Goal: Task Accomplishment & Management: Use online tool/utility

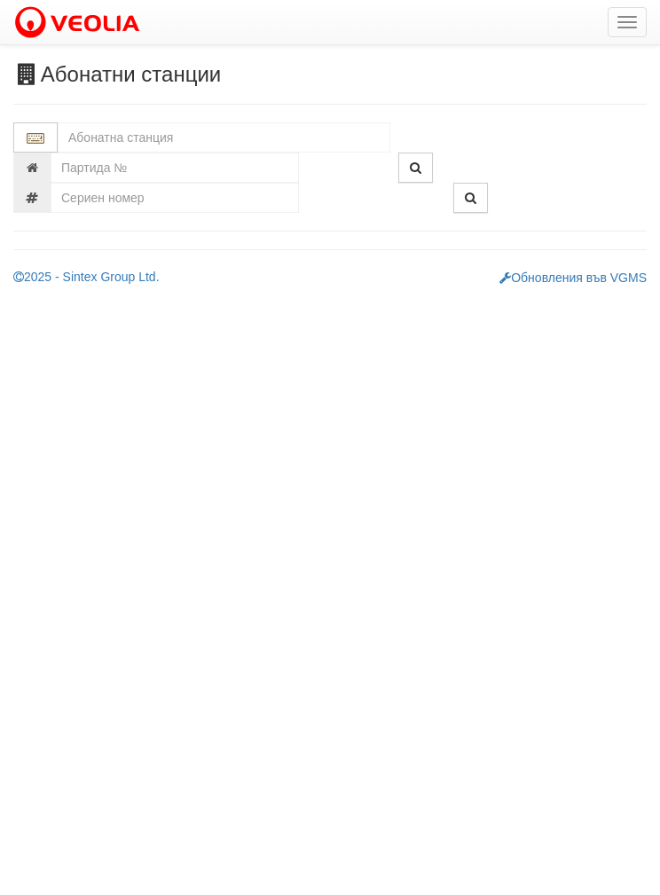
scroll to position [110, 0]
click at [118, 128] on input "text" at bounding box center [224, 137] width 332 height 30
click at [151, 168] on div "079/1 - Трошево - "ВЕОЛИЯ"" at bounding box center [223, 165] width 327 height 20
type input "079/1 - Трошево - "ВЕОЛИЯ""
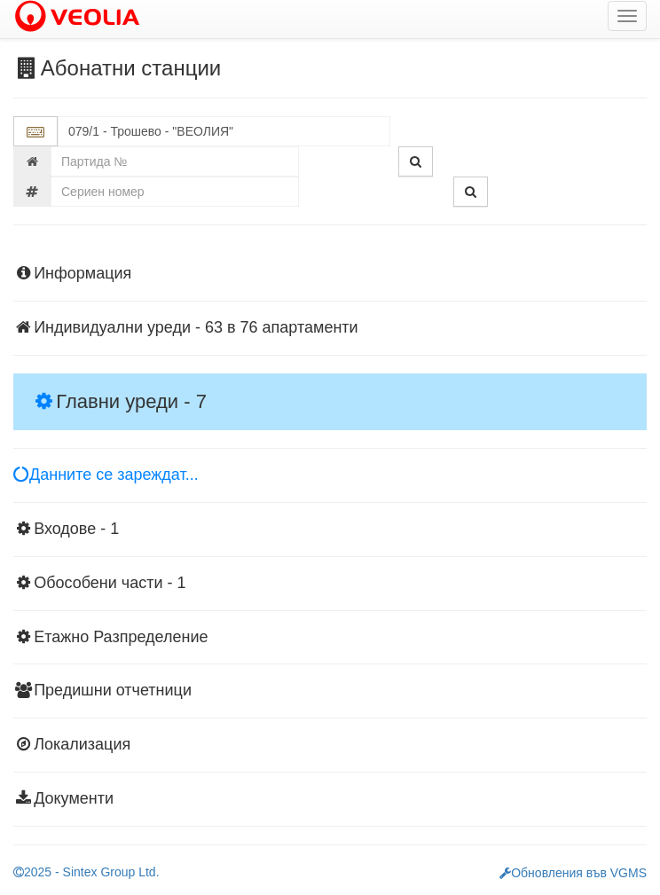
click at [98, 388] on h4 "Главни уреди - 7" at bounding box center [329, 401] width 633 height 57
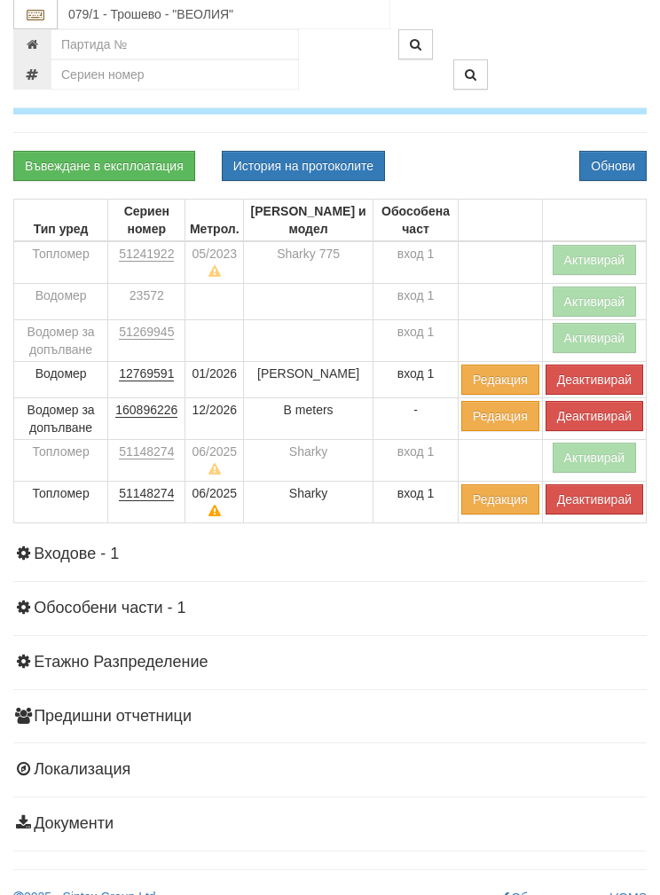
scroll to position [322, 0]
click at [593, 495] on button "Деактивирай" at bounding box center [594, 499] width 98 height 30
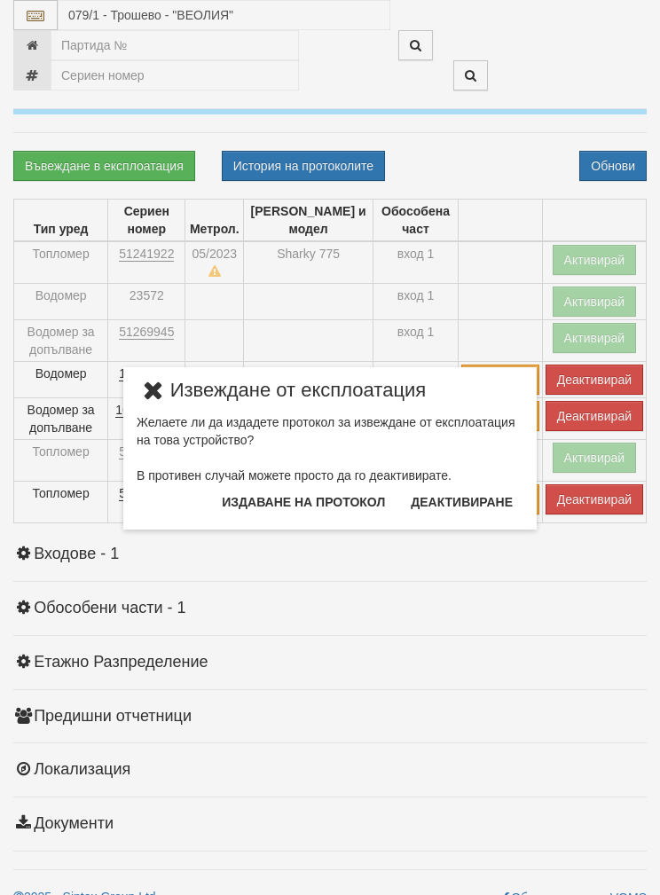
click at [319, 504] on button "Издаване на протокол" at bounding box center [303, 502] width 184 height 28
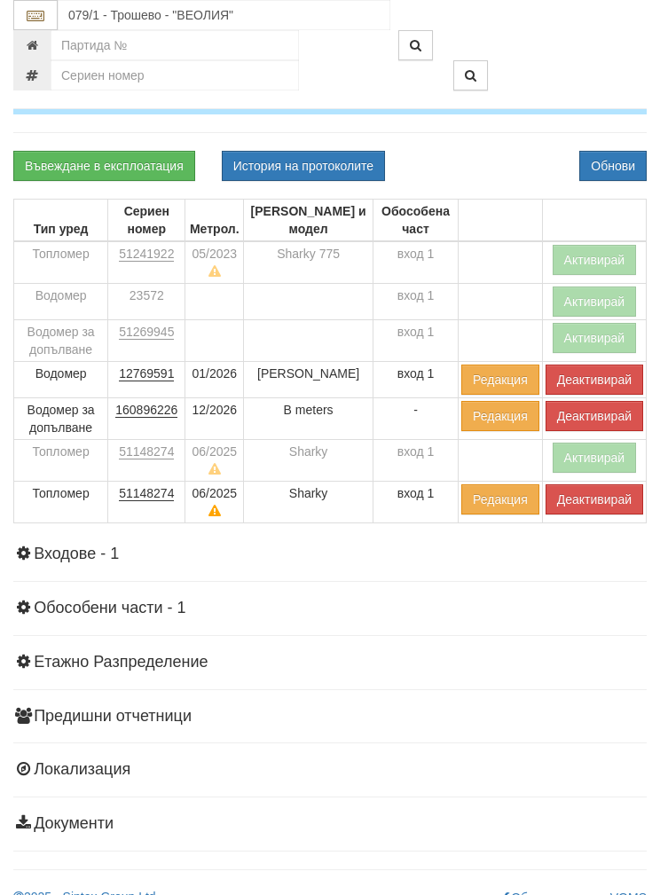
click at [625, 151] on button "Обнови" at bounding box center [612, 166] width 67 height 30
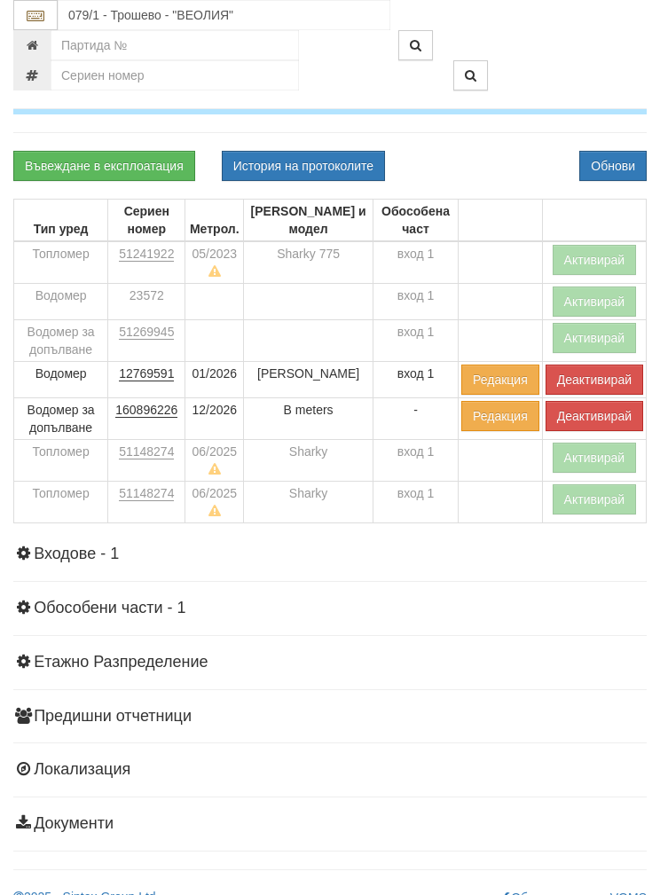
click at [597, 406] on button "Деактивирай" at bounding box center [594, 416] width 98 height 30
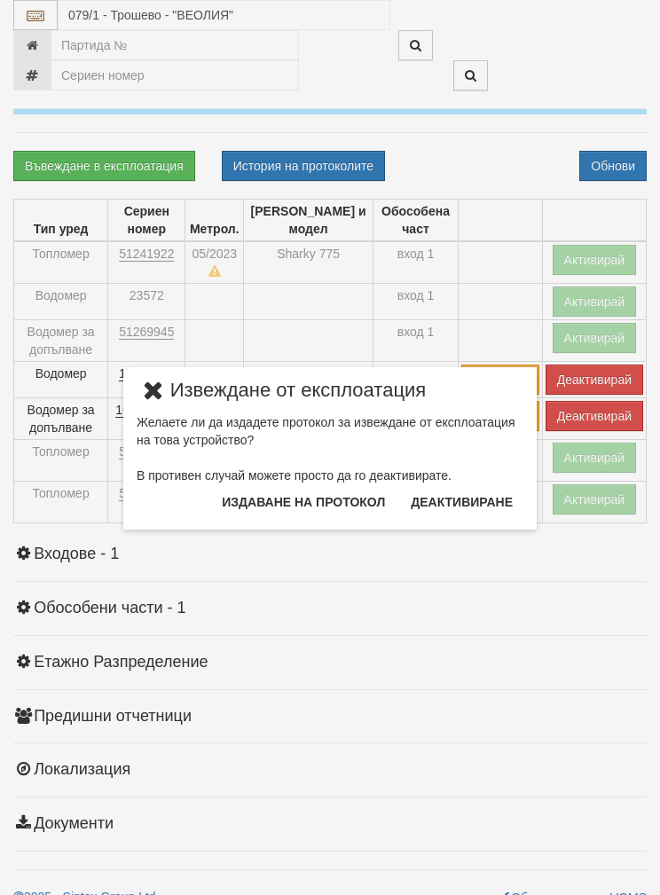
click at [259, 503] on button "Издаване на протокол" at bounding box center [303, 502] width 184 height 28
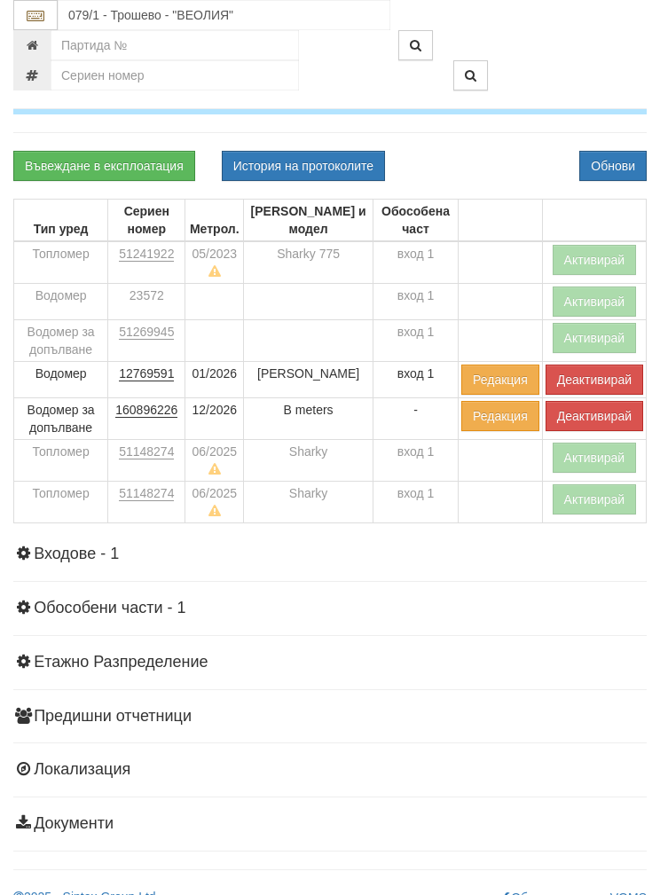
click at [624, 135] on div "Информация Параметри Брой Апартаменти: 76 Ползватели 07/2025 55 % 0 % 135" at bounding box center [329, 389] width 633 height 924
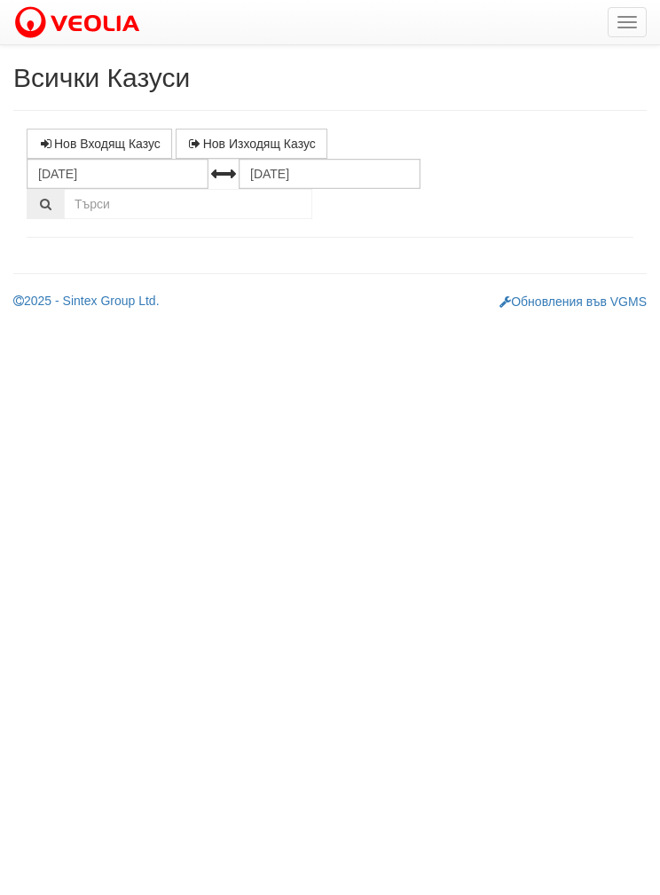
select select "1"
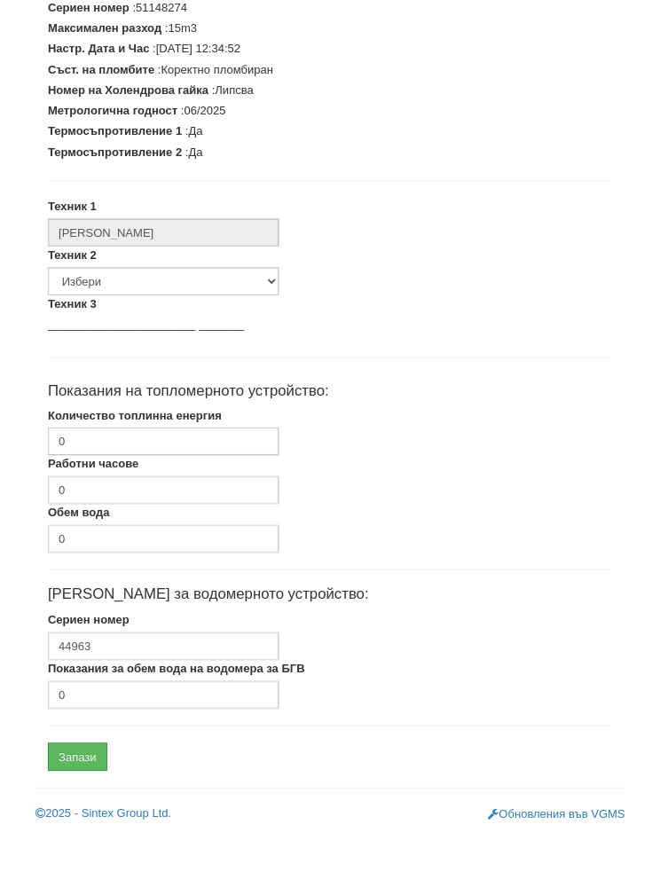
scroll to position [330, 0]
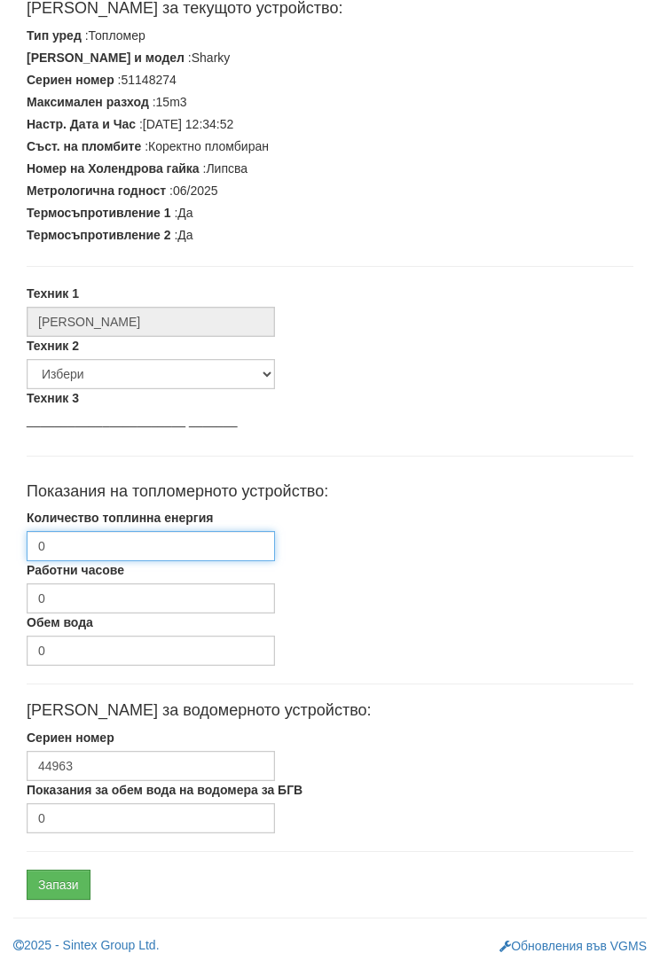
click at [65, 544] on input "0" at bounding box center [151, 546] width 248 height 30
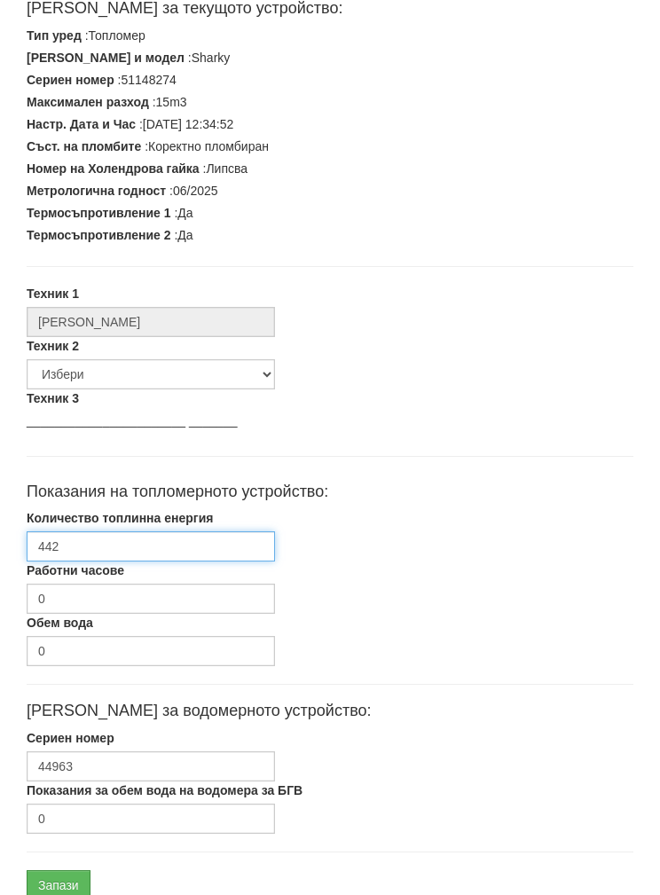
type input "4420"
click at [42, 542] on input "4420.66" at bounding box center [151, 546] width 248 height 30
click at [41, 542] on input "4420.66" at bounding box center [151, 546] width 248 height 30
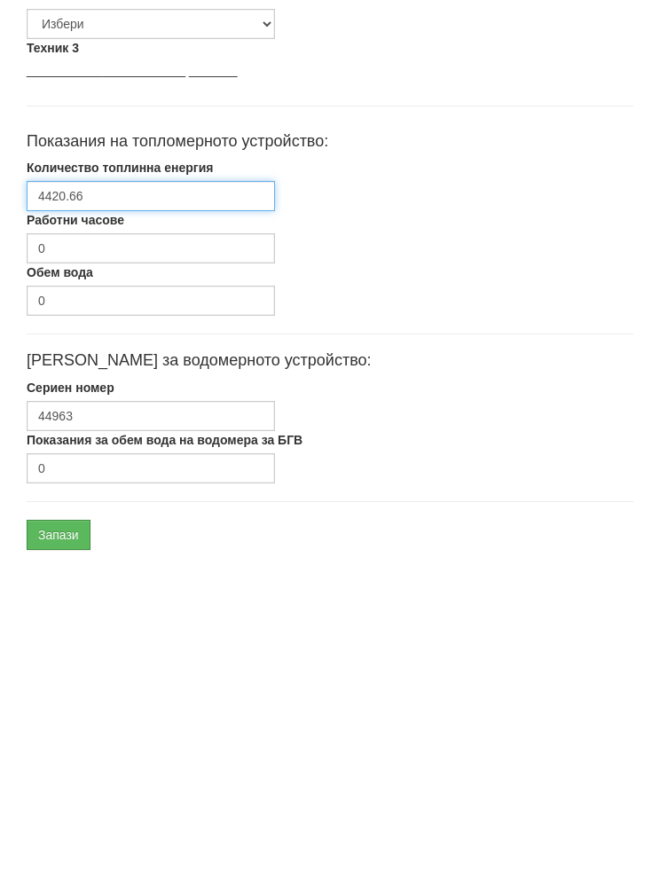
scroll to position [401, 0]
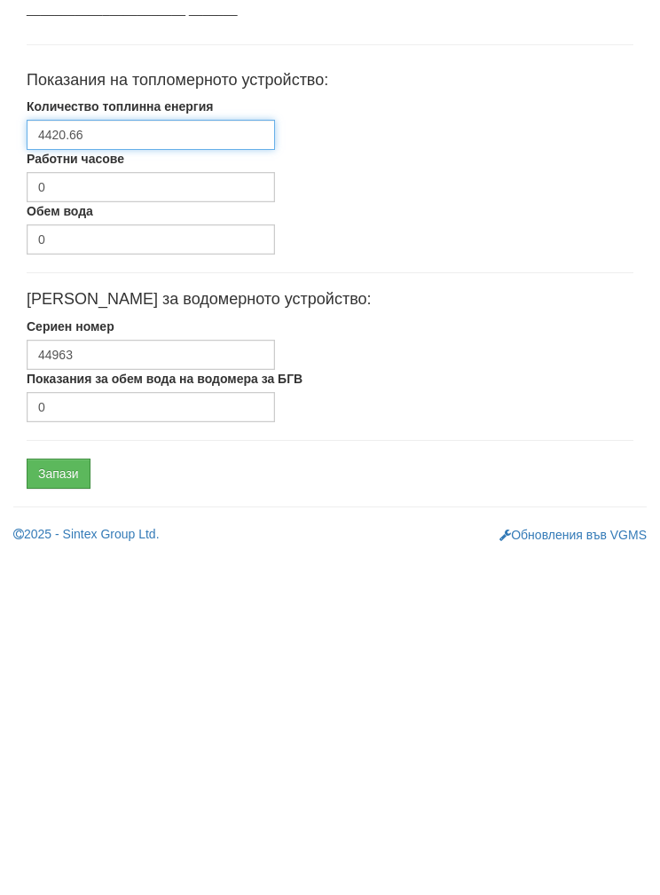
type input "4420.66"
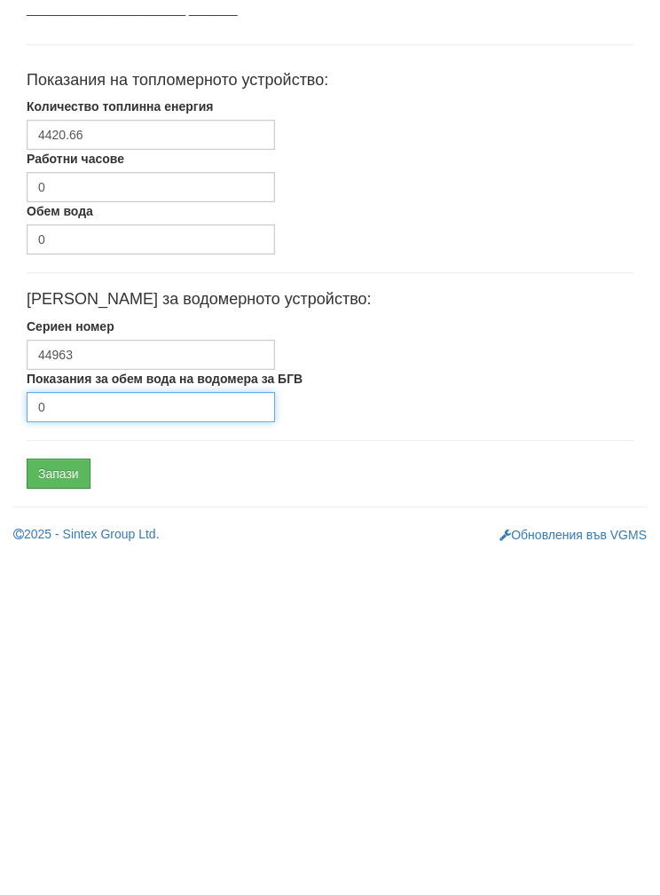
click at [72, 732] on input "0" at bounding box center [151, 747] width 248 height 30
type input "7038"
click at [57, 799] on input "Запази" at bounding box center [59, 814] width 64 height 30
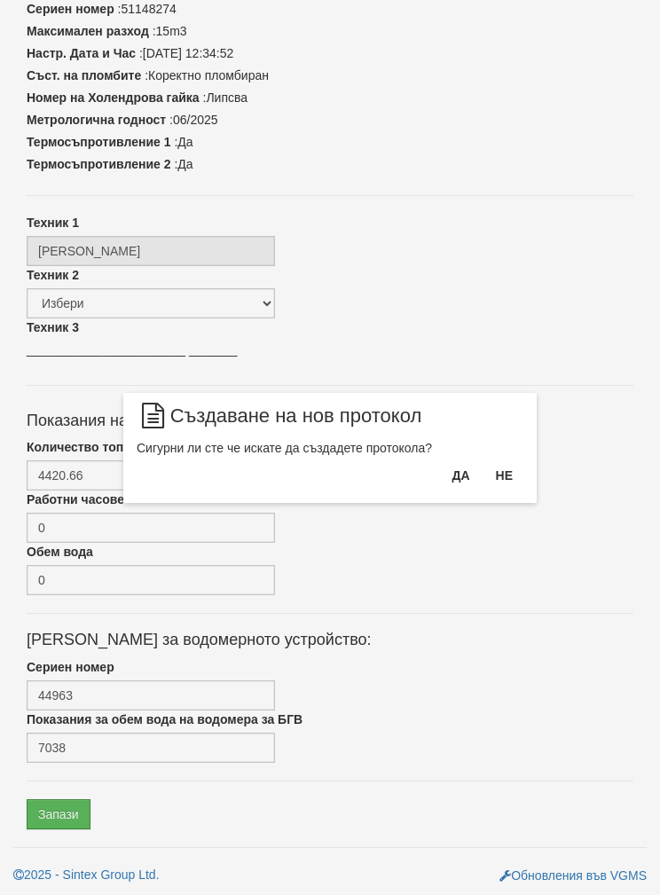
click at [454, 468] on button "Да" at bounding box center [460, 475] width 39 height 28
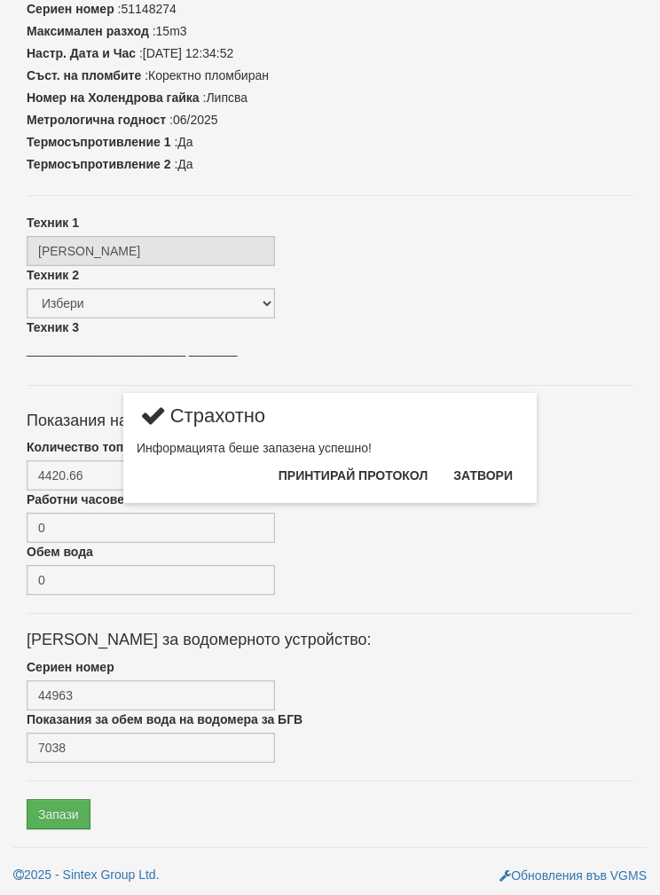
click at [500, 465] on button "Затвори" at bounding box center [482, 475] width 81 height 28
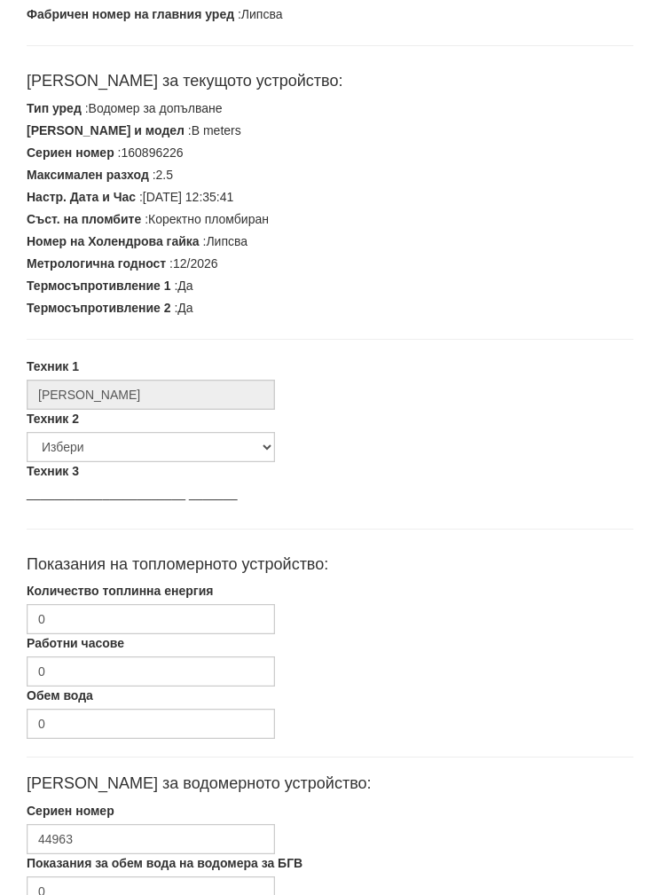
scroll to position [330, 0]
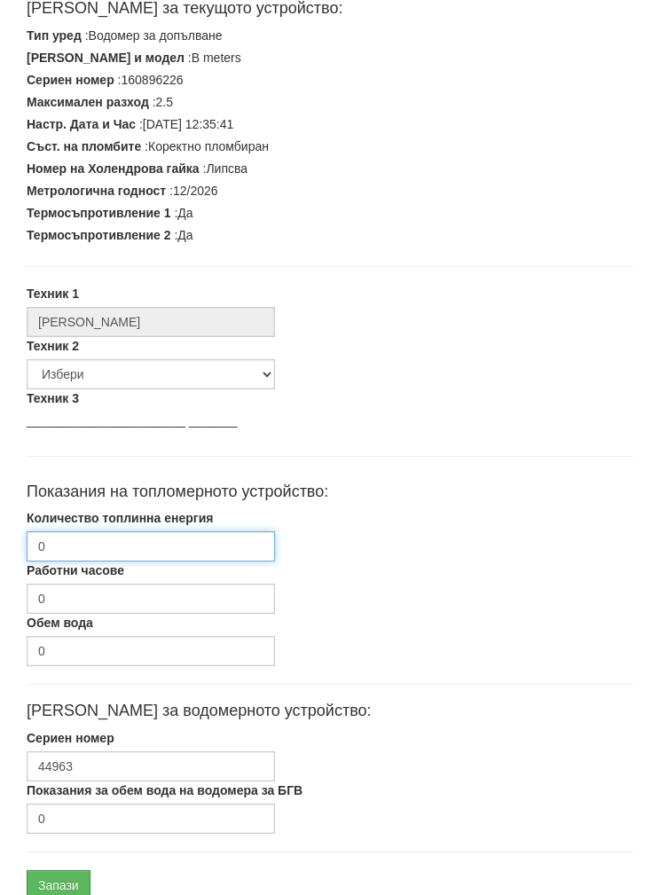
click at [79, 545] on input "0" at bounding box center [151, 546] width 248 height 30
click at [103, 537] on input "Количество топлинна енергия" at bounding box center [151, 546] width 248 height 30
click at [102, 536] on input "Количество топлинна енергия" at bounding box center [151, 546] width 248 height 30
paste input "4420.66"
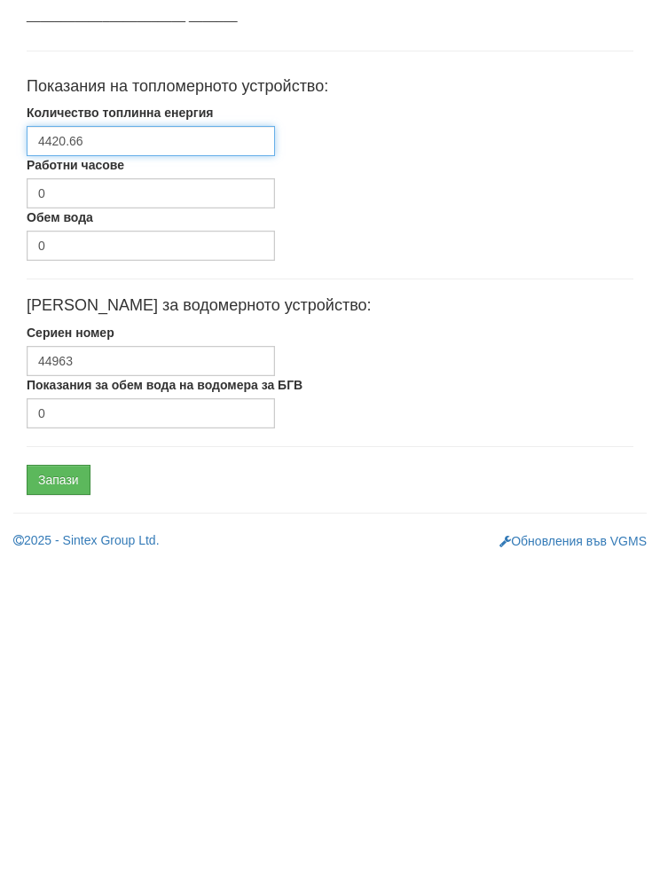
scroll to position [401, 0]
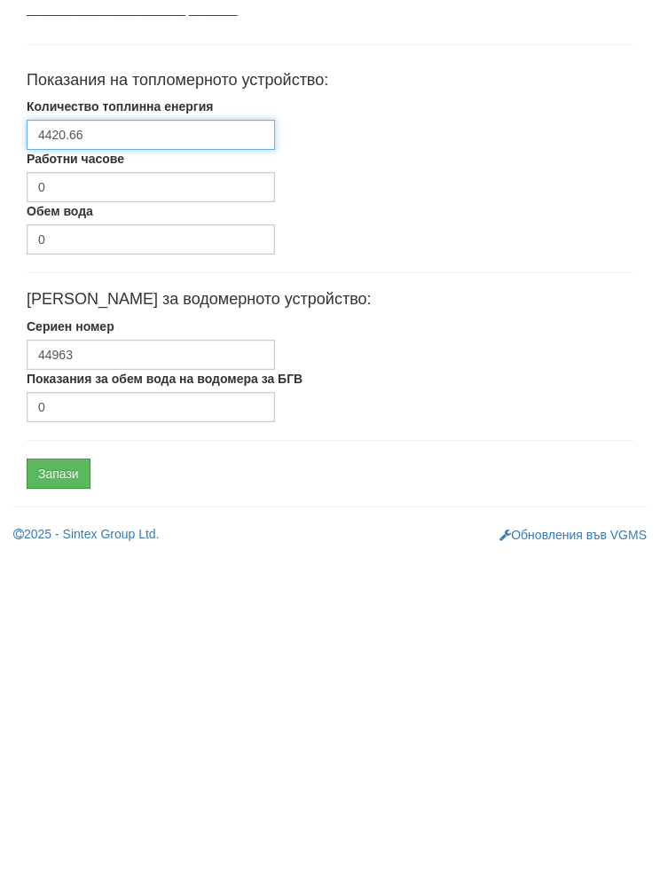
type input "4420.66"
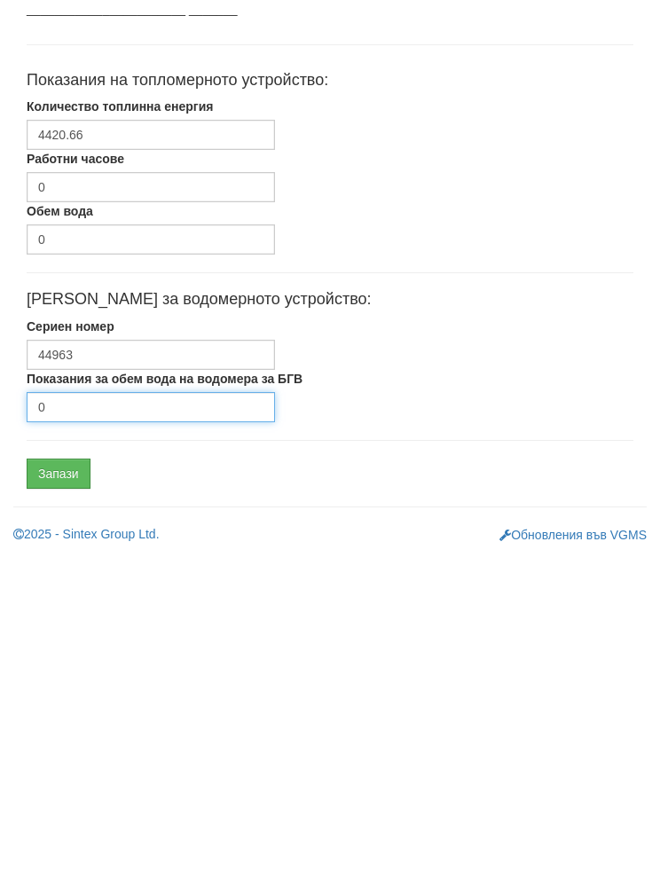
click at [69, 732] on input "0" at bounding box center [151, 747] width 248 height 30
type input "7038"
click at [51, 799] on input "Запази" at bounding box center [59, 814] width 64 height 30
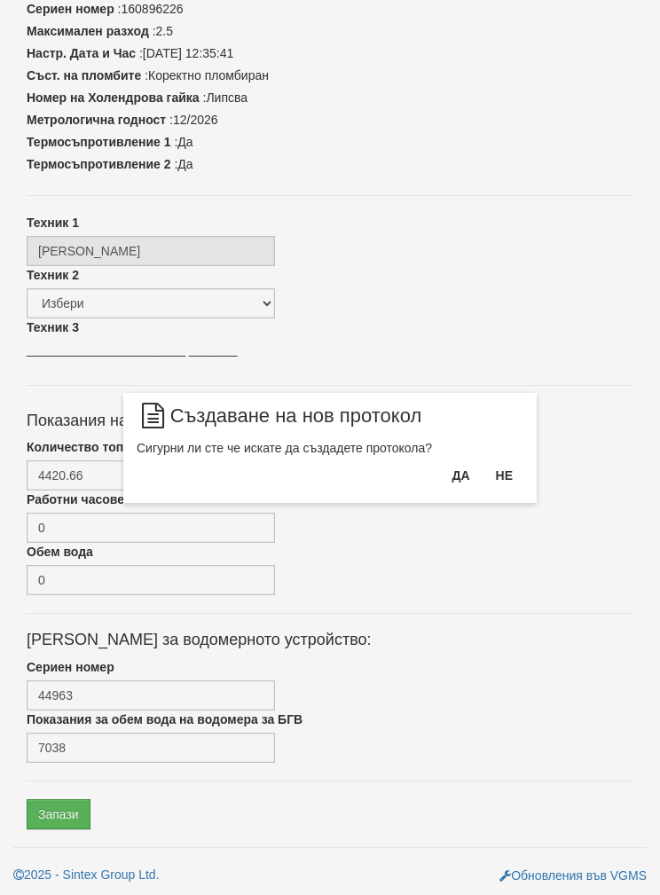
click at [469, 464] on button "Да" at bounding box center [460, 475] width 39 height 28
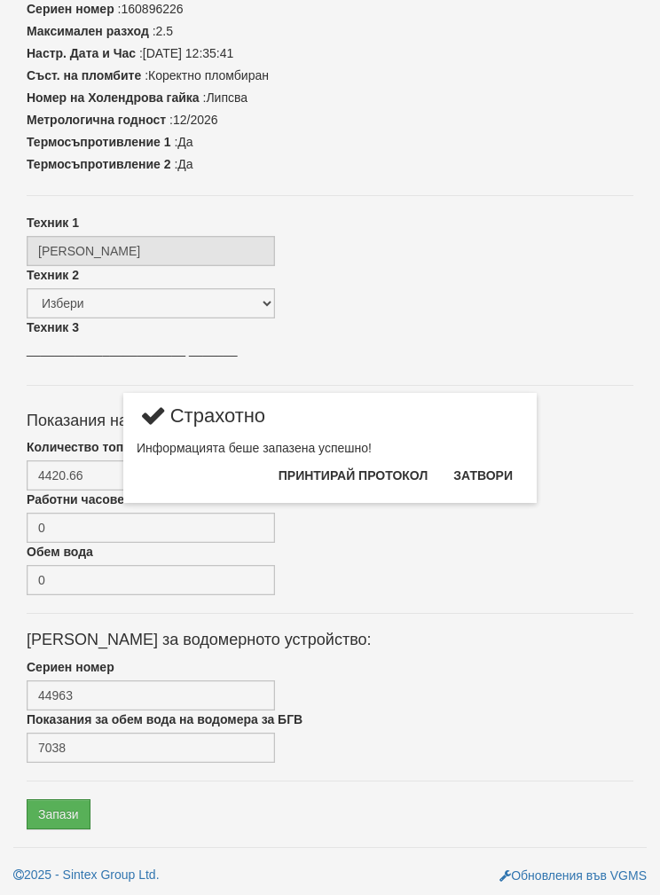
click at [483, 463] on button "Затвори" at bounding box center [482, 475] width 81 height 28
